Goal: Book appointment/travel/reservation

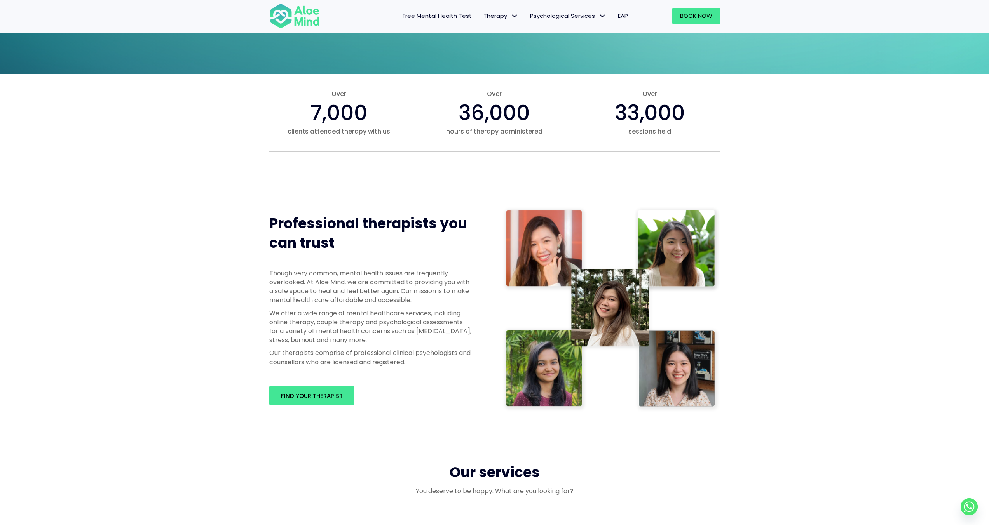
scroll to position [239, 0]
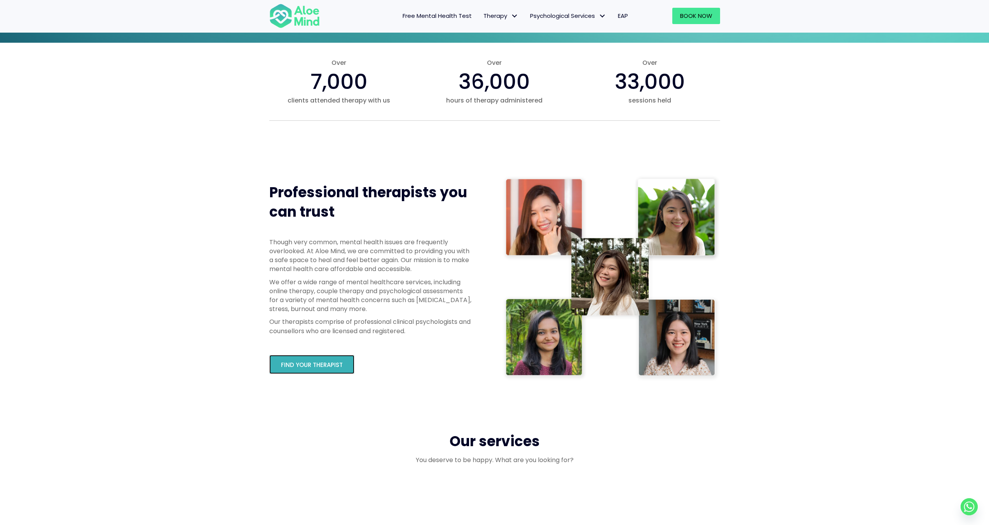
click at [316, 368] on span "Find your therapist" at bounding box center [312, 365] width 62 height 8
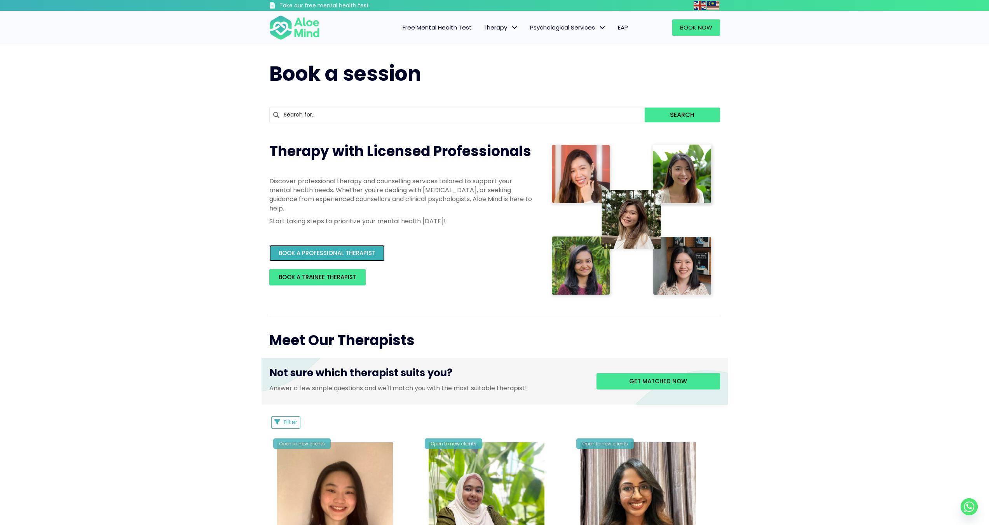
click at [357, 258] on link "BOOK A PROFESSIONAL THERAPIST" at bounding box center [326, 253] width 115 height 16
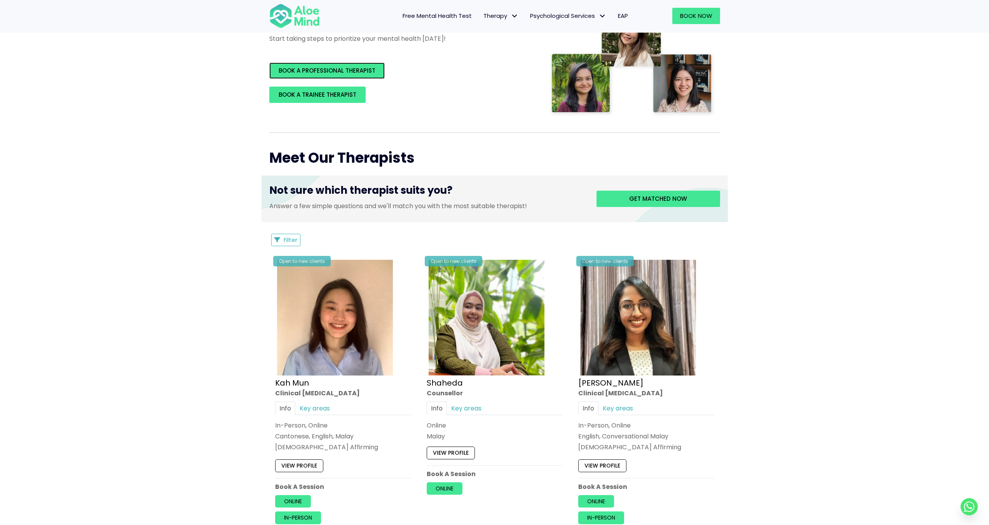
scroll to position [264, 0]
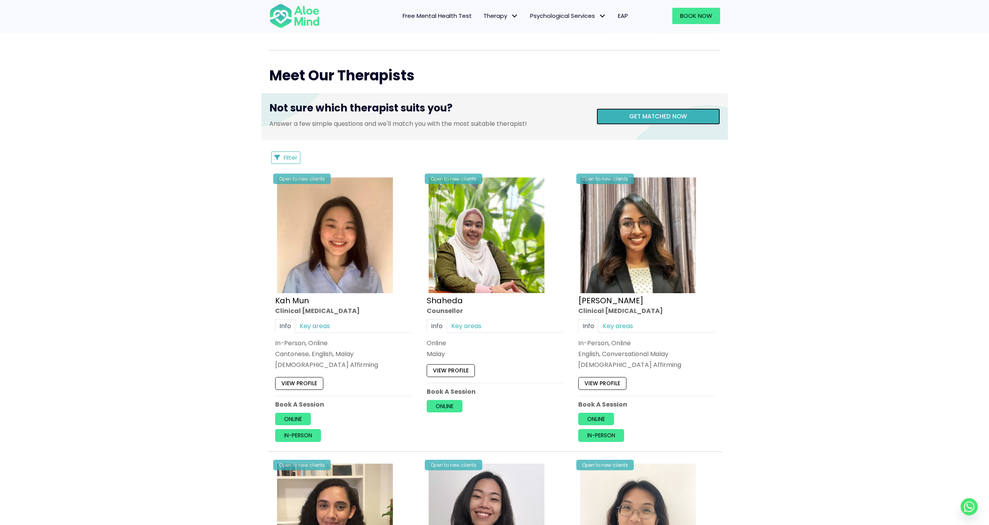
click at [665, 122] on link "Get matched now" at bounding box center [658, 116] width 124 height 16
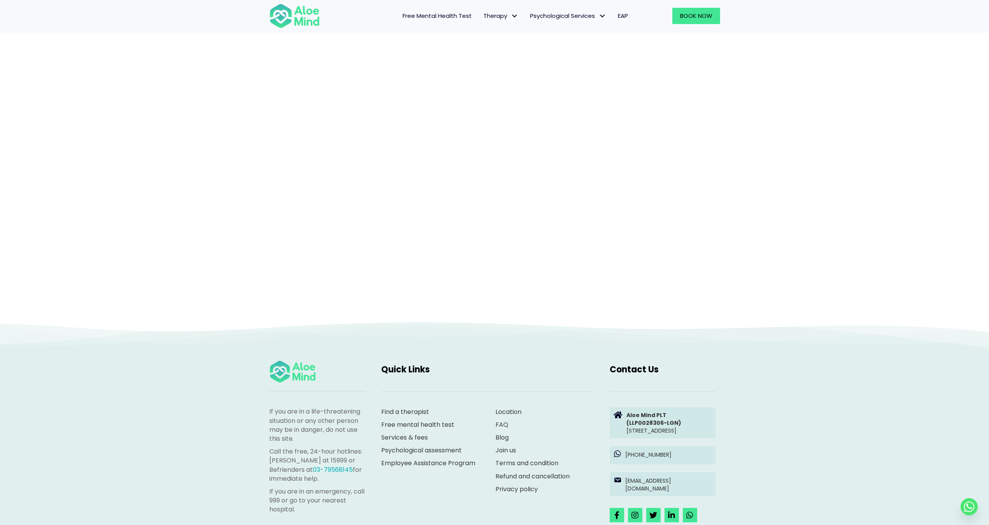
scroll to position [80, 0]
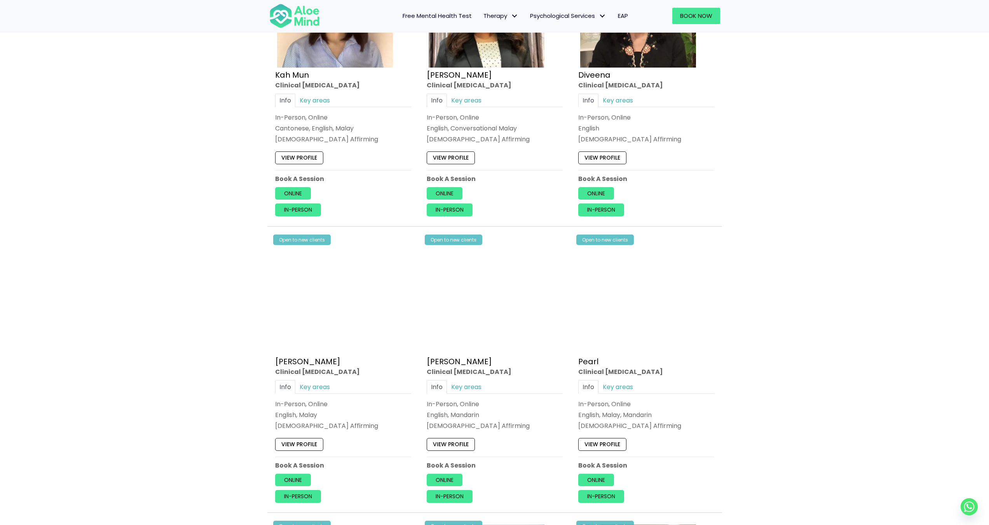
scroll to position [505, 0]
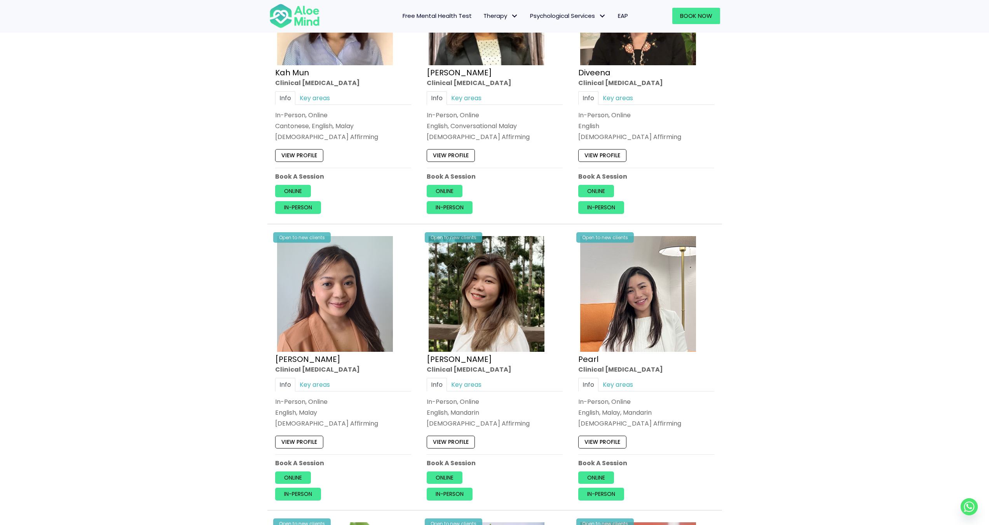
click at [460, 377] on div "Open to new clients [PERSON_NAME] Clinical [MEDICAL_DATA] Info Key areas In-Per…" at bounding box center [495, 367] width 148 height 278
click at [462, 387] on link "Key areas" at bounding box center [466, 385] width 39 height 14
click at [634, 386] on link "Key areas" at bounding box center [617, 385] width 39 height 14
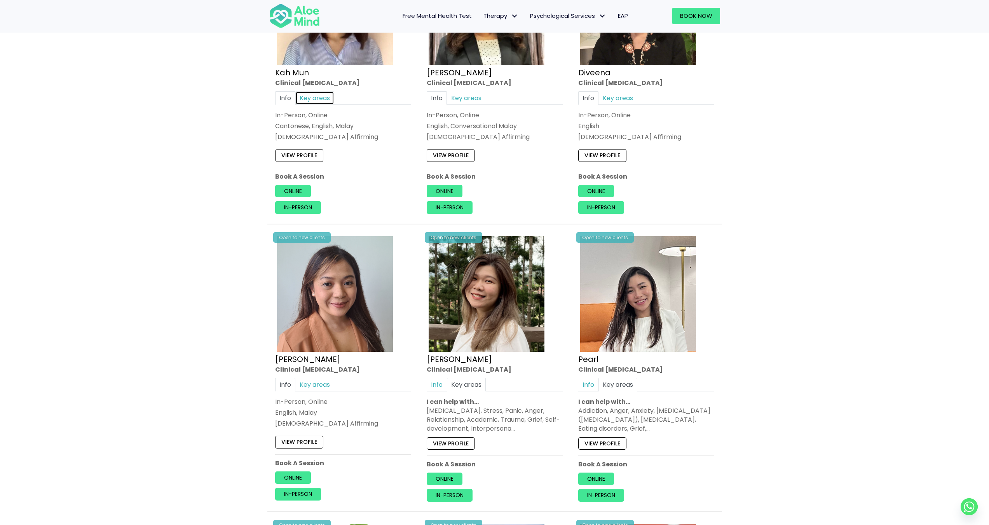
click at [314, 92] on link "Key areas" at bounding box center [314, 98] width 39 height 14
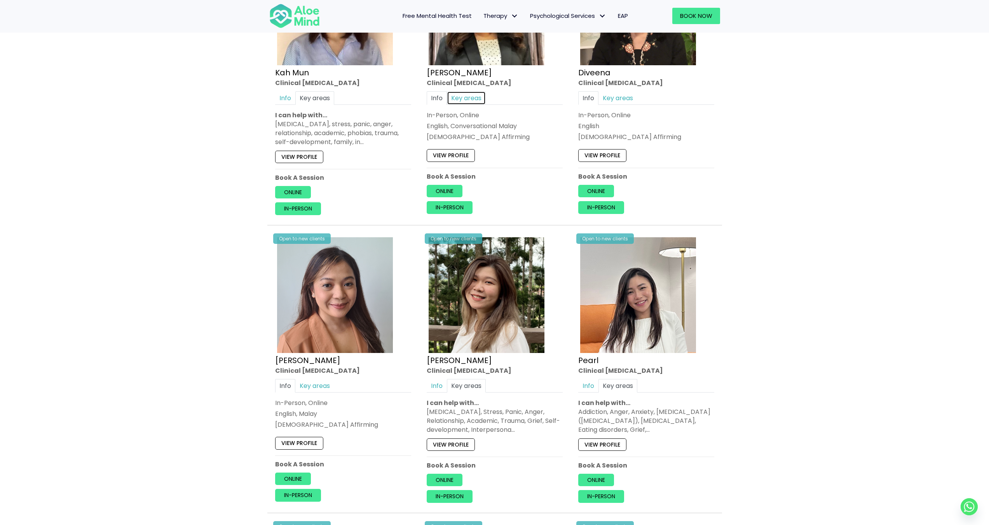
click at [481, 94] on link "Key areas" at bounding box center [466, 98] width 39 height 14
click at [634, 96] on link "Key areas" at bounding box center [617, 98] width 39 height 14
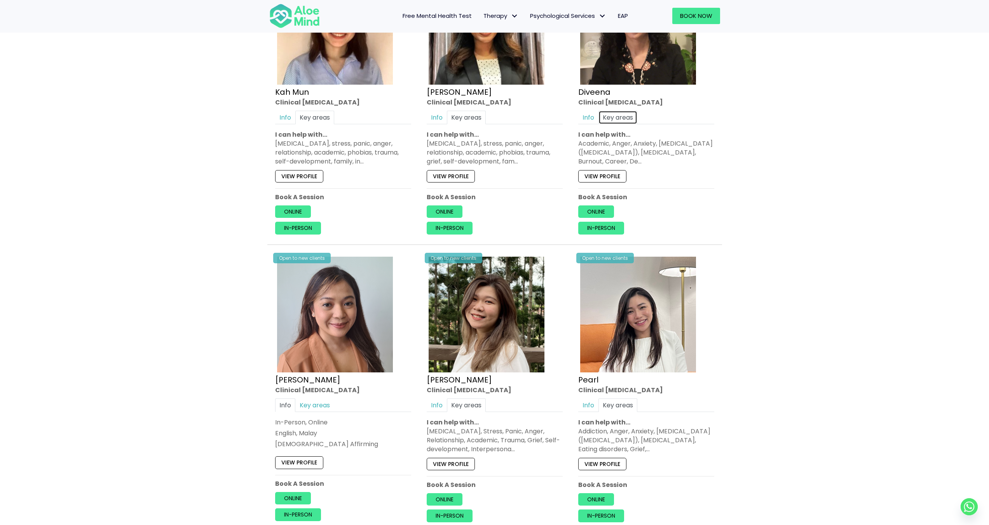
scroll to position [440, 0]
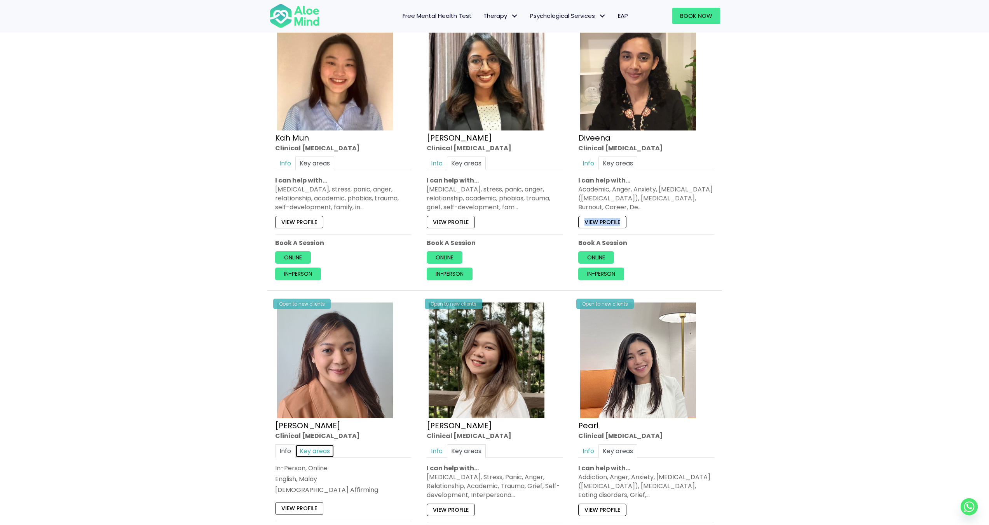
click at [321, 448] on link "Key areas" at bounding box center [314, 451] width 39 height 14
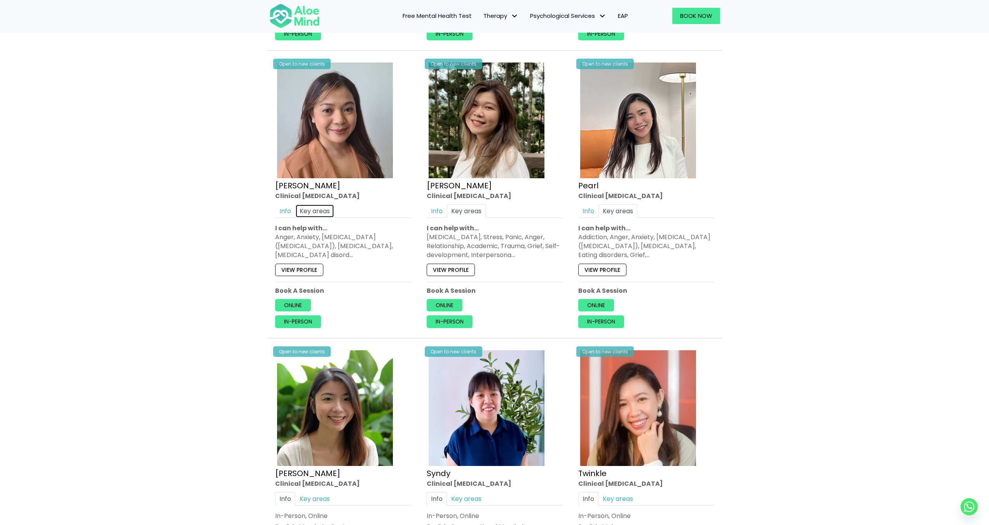
scroll to position [772, 0]
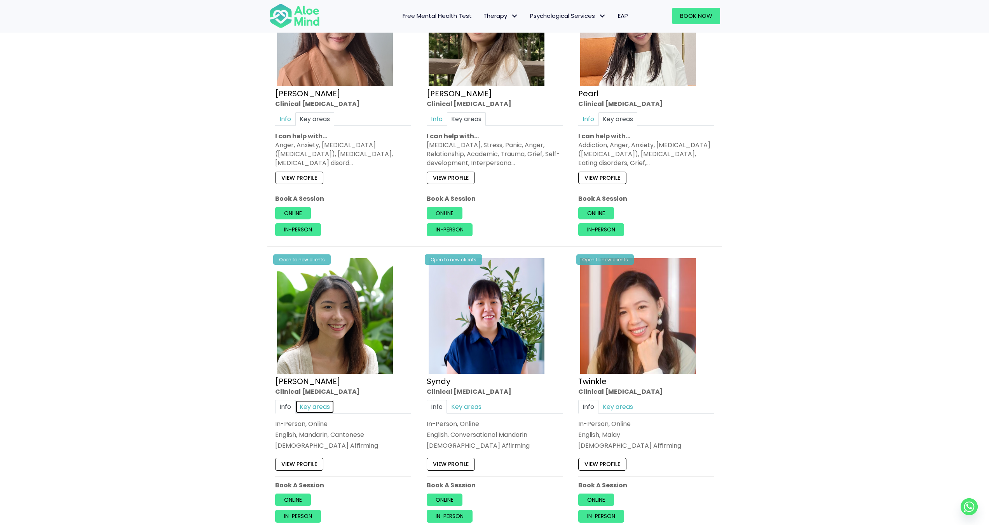
click at [322, 408] on link "Key areas" at bounding box center [314, 407] width 39 height 14
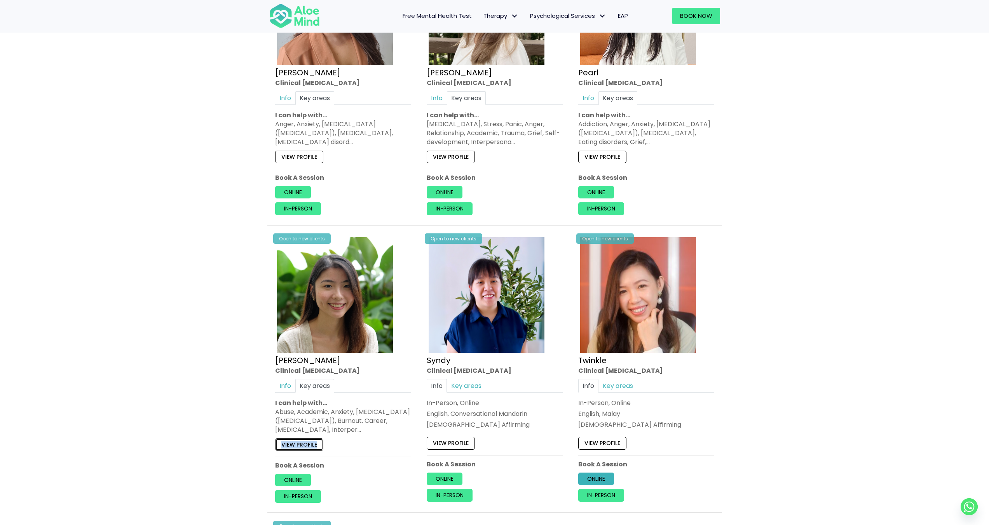
scroll to position [733, 0]
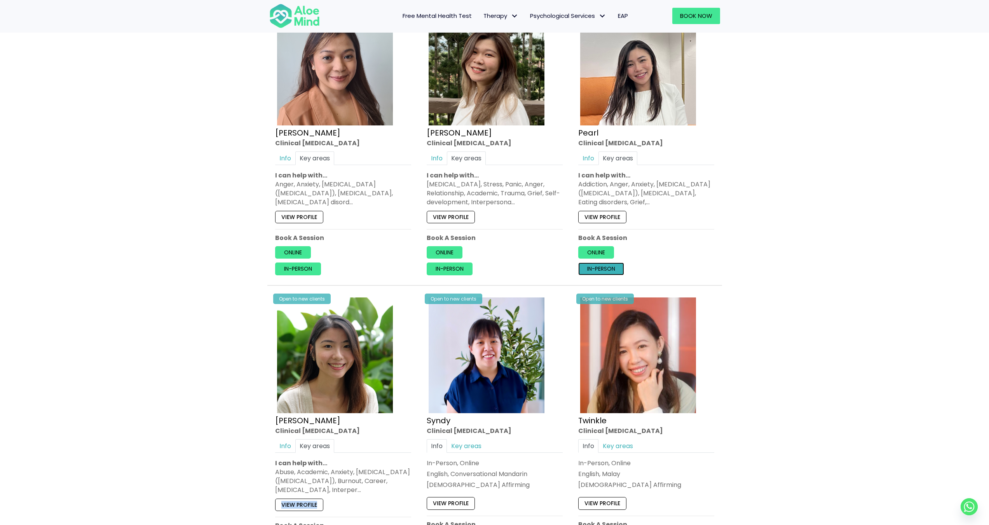
click at [602, 271] on link "In-person" at bounding box center [601, 269] width 46 height 12
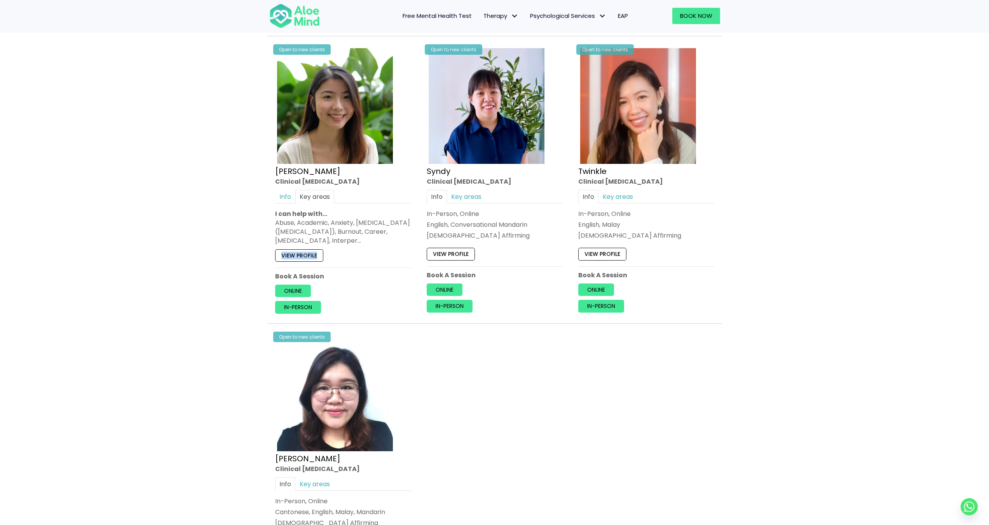
scroll to position [1040, 0]
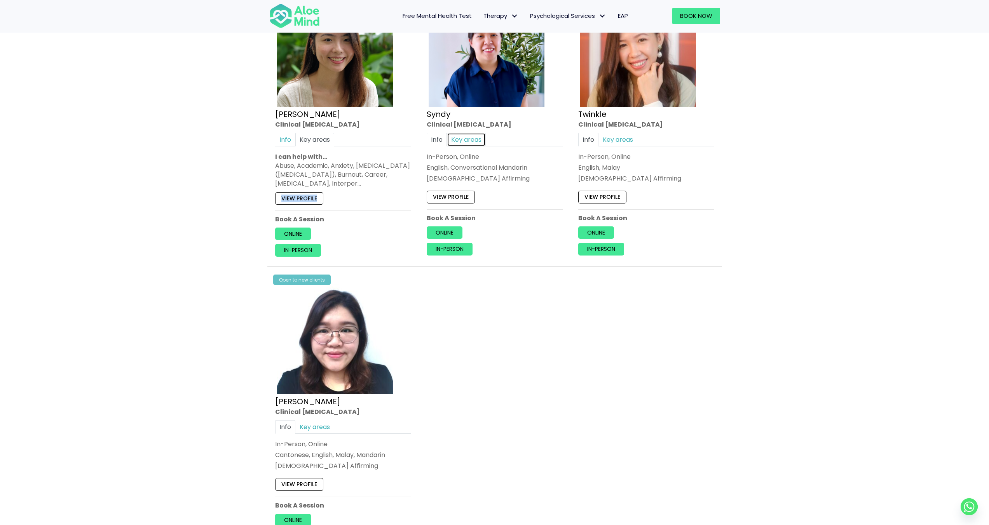
click at [474, 138] on link "Key areas" at bounding box center [466, 139] width 39 height 14
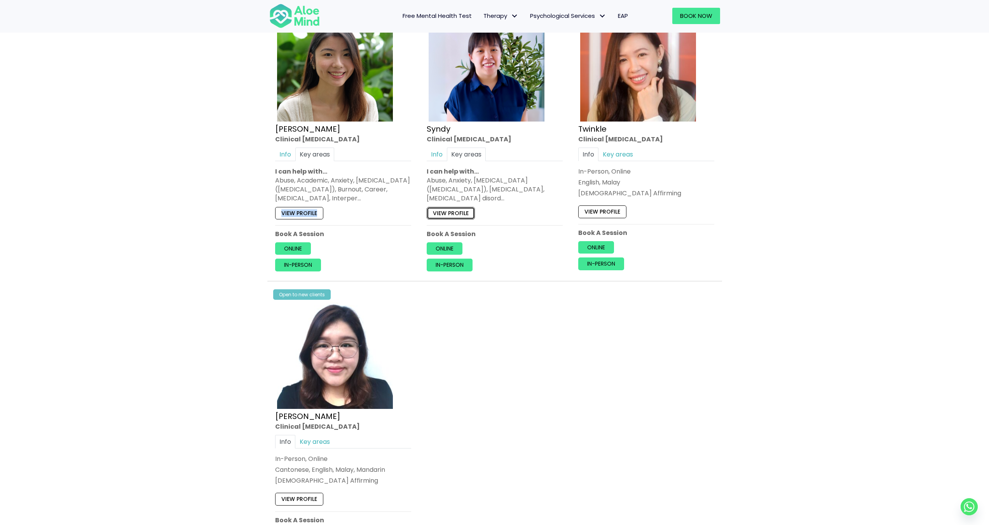
click at [464, 214] on link "View profile" at bounding box center [451, 213] width 48 height 12
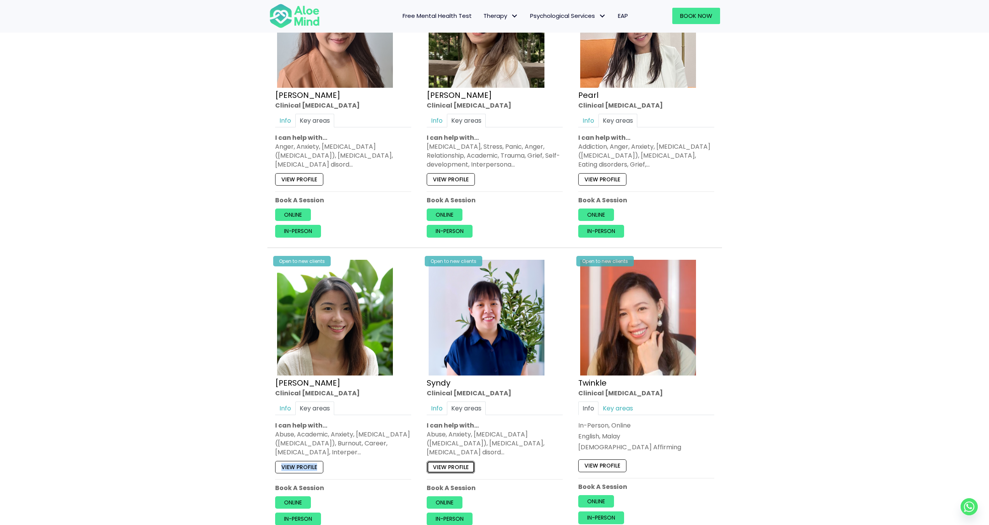
scroll to position [718, 0]
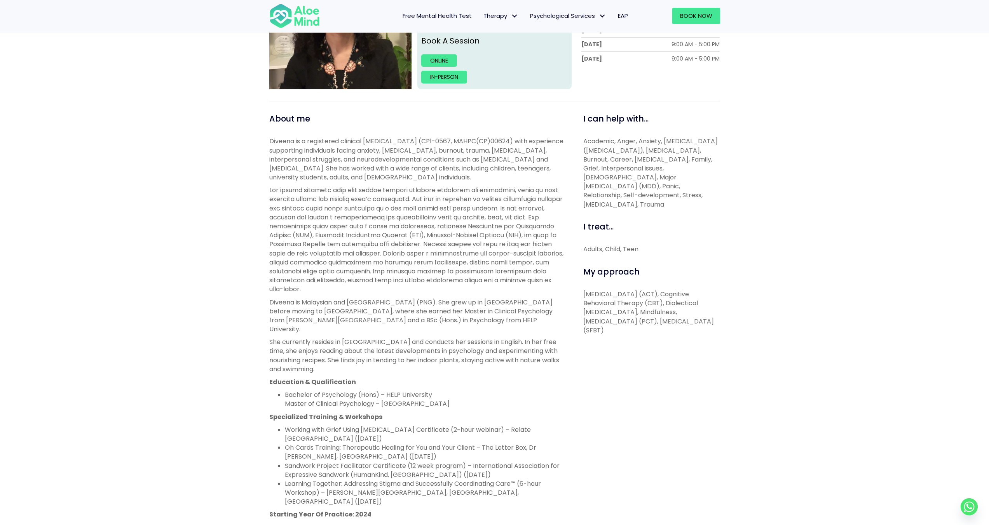
scroll to position [105, 0]
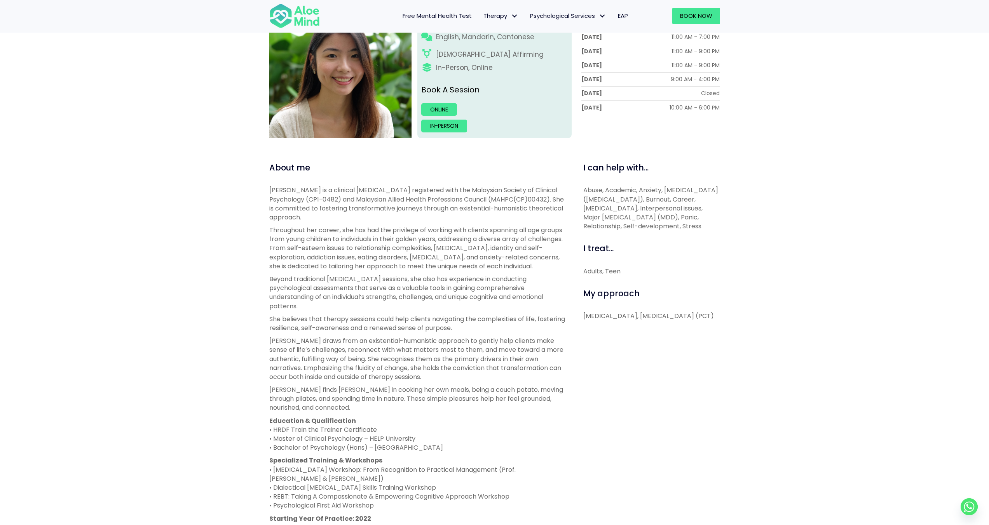
scroll to position [51, 0]
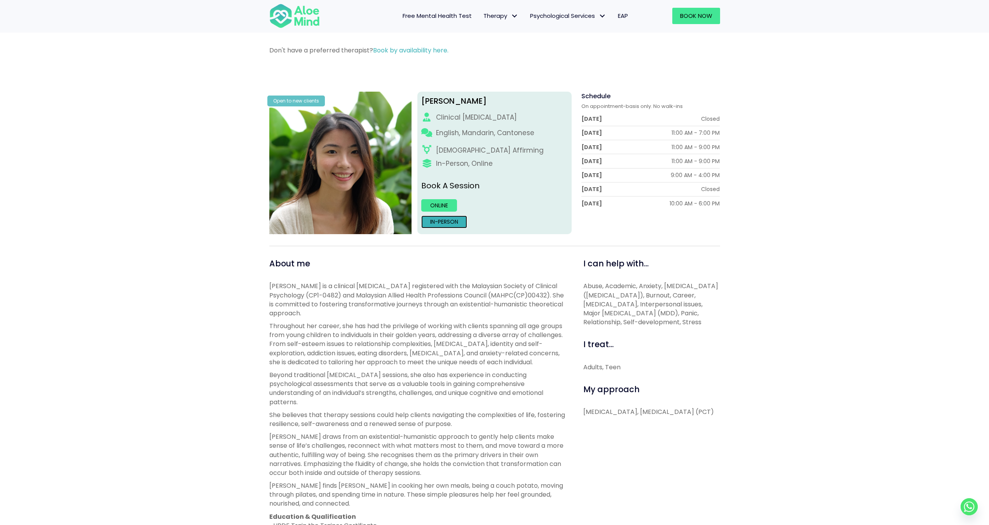
click at [442, 224] on link "In-person" at bounding box center [444, 222] width 46 height 12
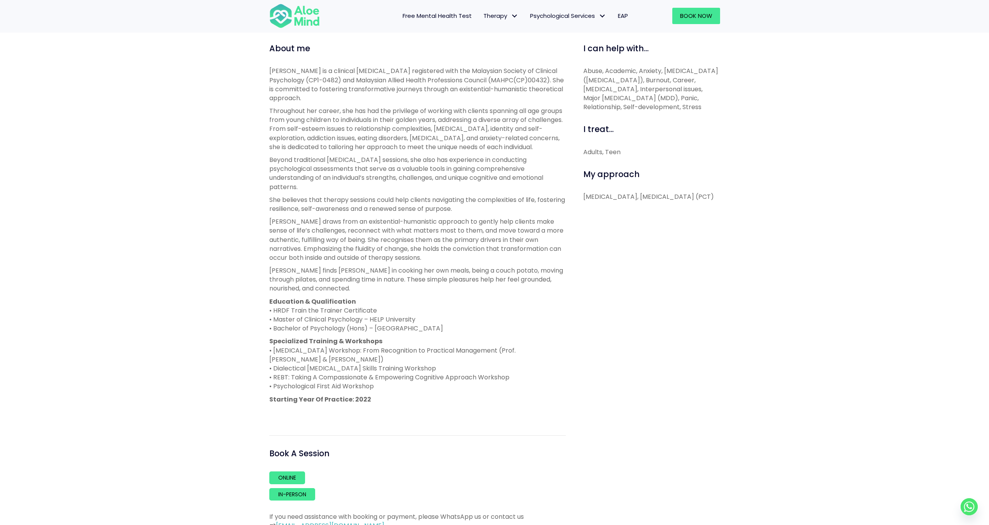
scroll to position [262, 0]
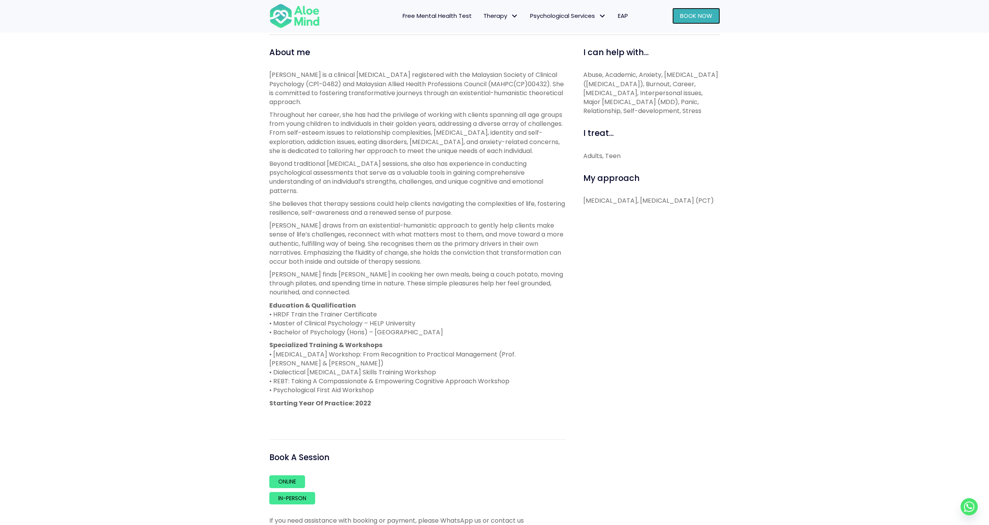
click at [699, 14] on span "Book Now" at bounding box center [696, 16] width 32 height 8
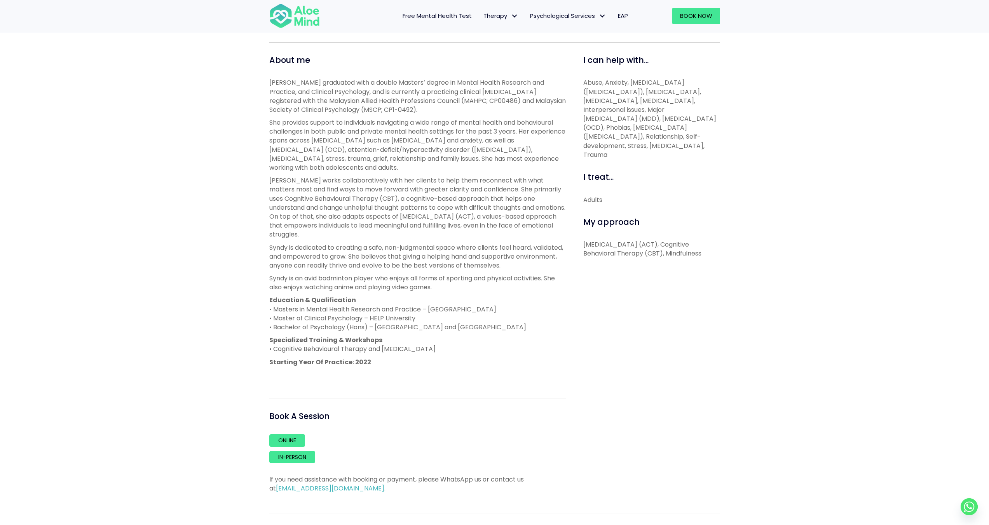
scroll to position [256, 0]
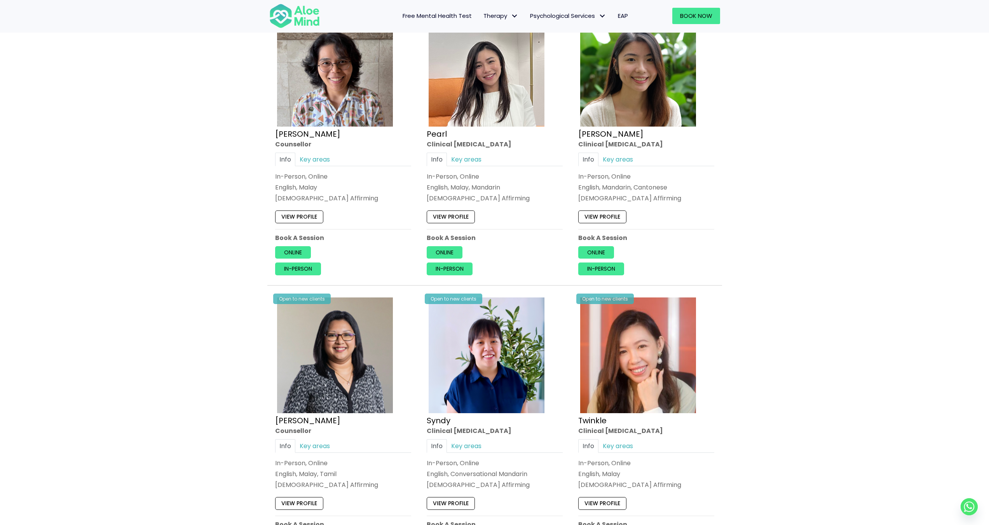
scroll to position [1581, 0]
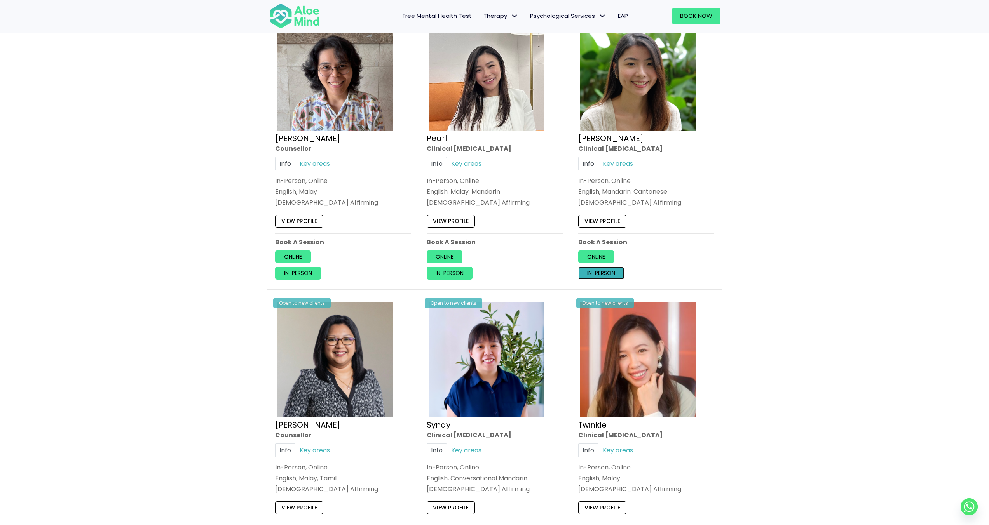
click at [597, 270] on link "In-person" at bounding box center [601, 273] width 46 height 12
